Goal: Task Accomplishment & Management: Manage account settings

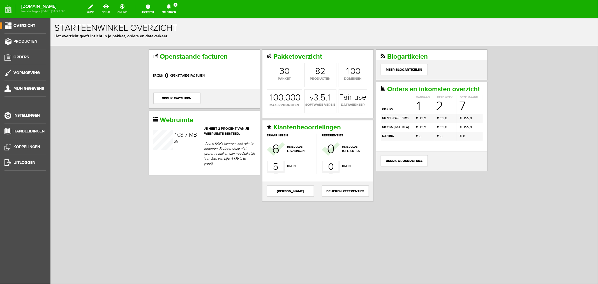
click at [176, 4] on icon at bounding box center [169, 6] width 14 height 5
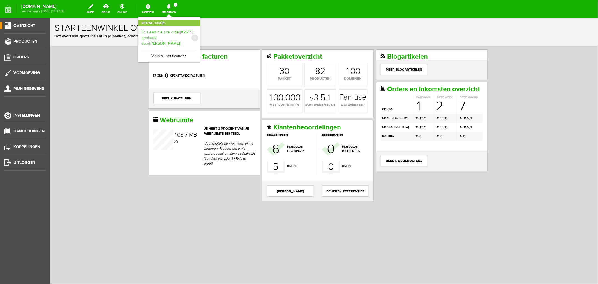
click at [184, 33] on link "Er is een nieuwe order( #2695 ) geplaatst door [PERSON_NAME]" at bounding box center [168, 37] width 55 height 17
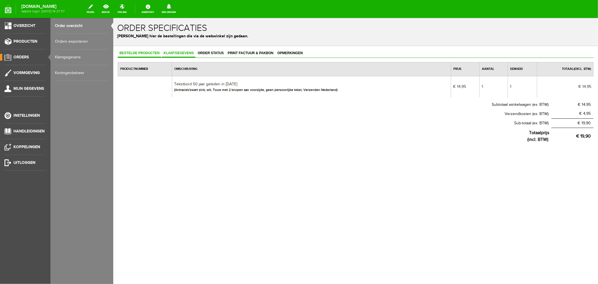
click at [179, 52] on span "Klantgegevens" at bounding box center [178, 53] width 34 height 4
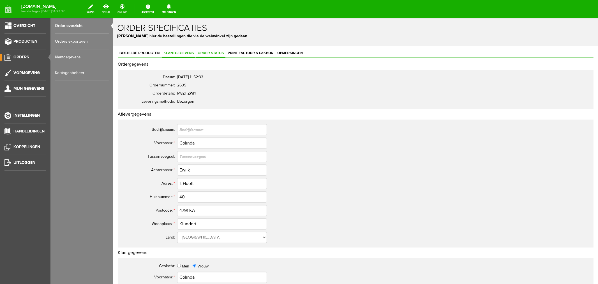
click at [208, 49] on link "Order status" at bounding box center [210, 53] width 29 height 8
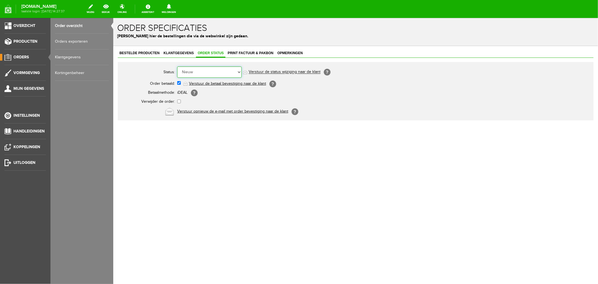
click at [196, 73] on select "Order niet afgerond Nieuw Order in behandeling Wacht op leverancier Wacht op be…" at bounding box center [209, 71] width 64 height 11
select select "2"
click at [177, 66] on select "Order niet afgerond Nieuw Order in behandeling Wacht op leverancier Wacht op be…" at bounding box center [209, 71] width 64 height 11
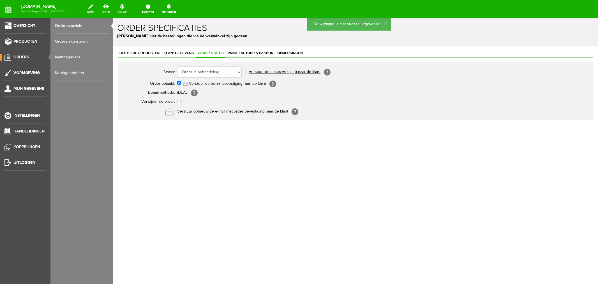
click at [259, 73] on link "Verstuur de status wijziging naar de klant" at bounding box center [284, 71] width 72 height 4
click at [236, 53] on span "Print factuur & pakbon" at bounding box center [250, 53] width 49 height 4
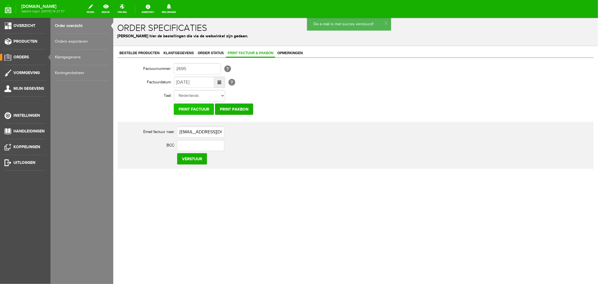
click at [196, 108] on input "Print factuur" at bounding box center [193, 108] width 40 height 11
click at [194, 108] on input "Print factuur" at bounding box center [193, 108] width 40 height 11
